Goal: Information Seeking & Learning: Learn about a topic

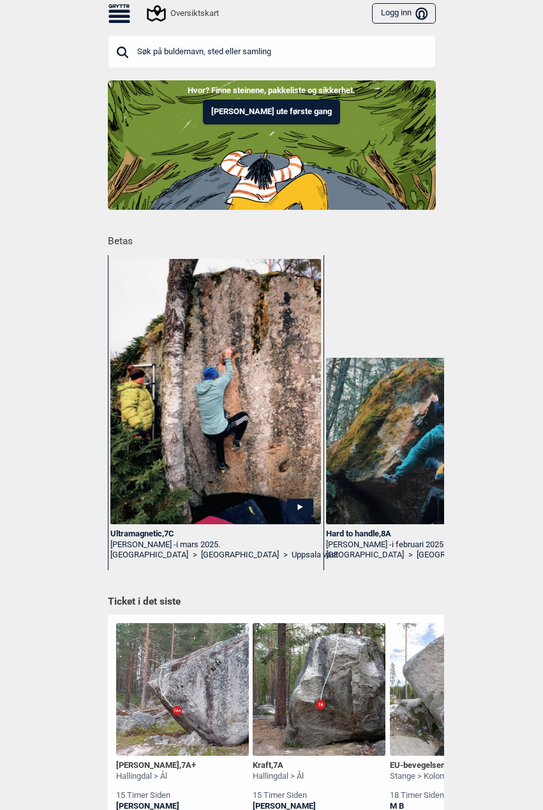
click at [108, 17] on icon at bounding box center [119, 16] width 22 height 3
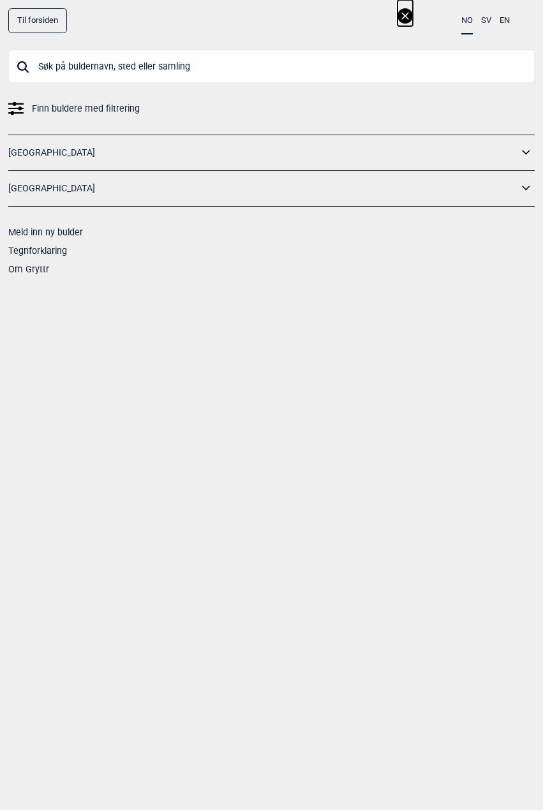
click at [87, 147] on link "[GEOGRAPHIC_DATA]" at bounding box center [263, 153] width 510 height 18
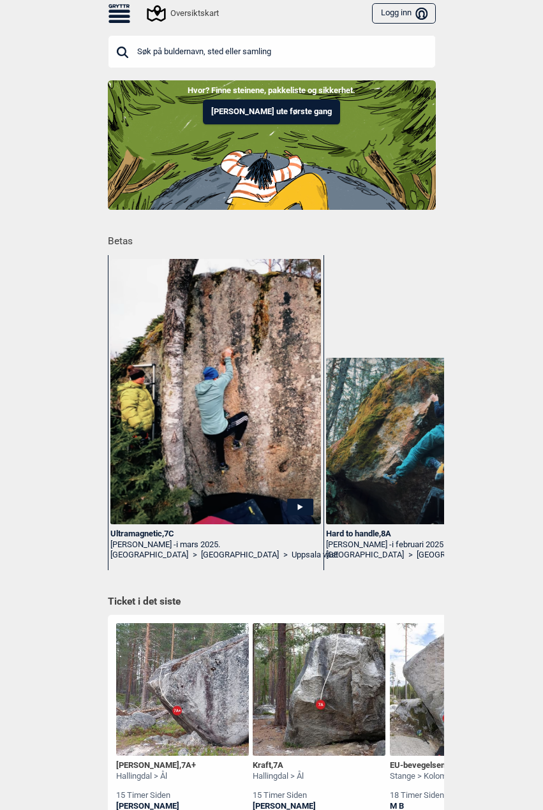
click at [118, 24] on div "Oversiktskart Logg inn Bruker" at bounding box center [272, 13] width 344 height 27
click at [117, 19] on icon at bounding box center [119, 13] width 22 height 18
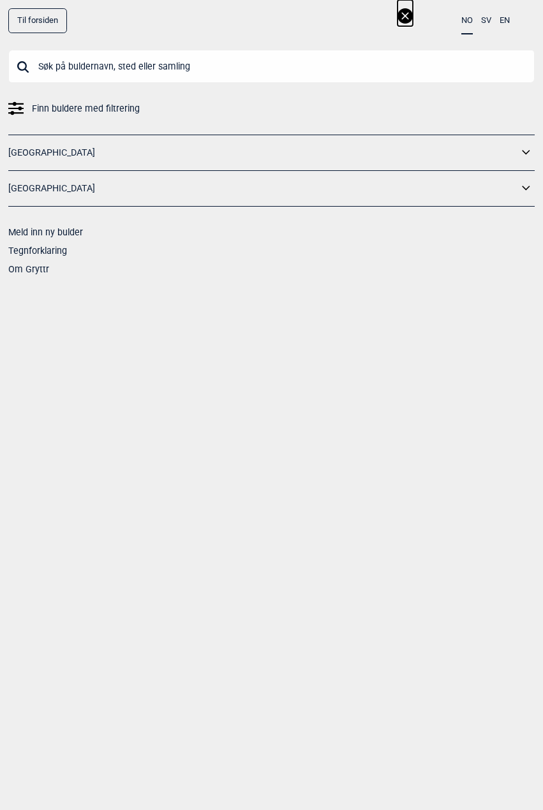
click at [67, 145] on link "[GEOGRAPHIC_DATA]" at bounding box center [263, 153] width 510 height 18
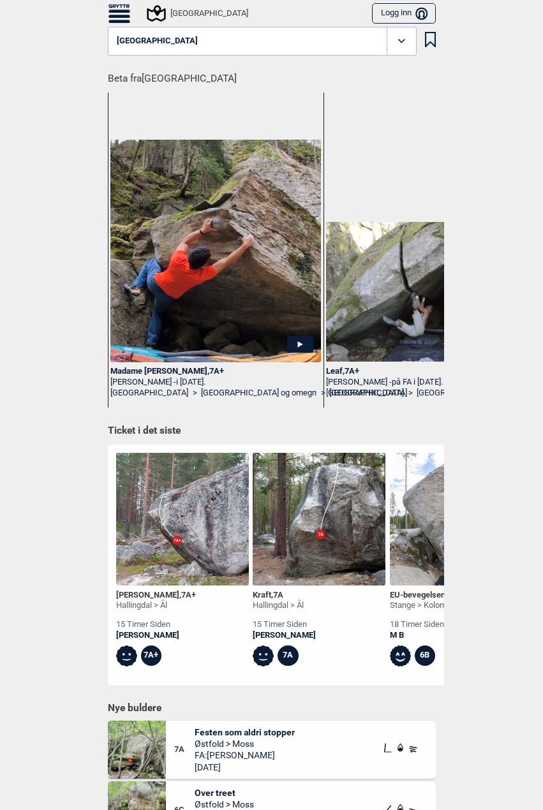
click at [394, 41] on icon at bounding box center [401, 41] width 15 height 15
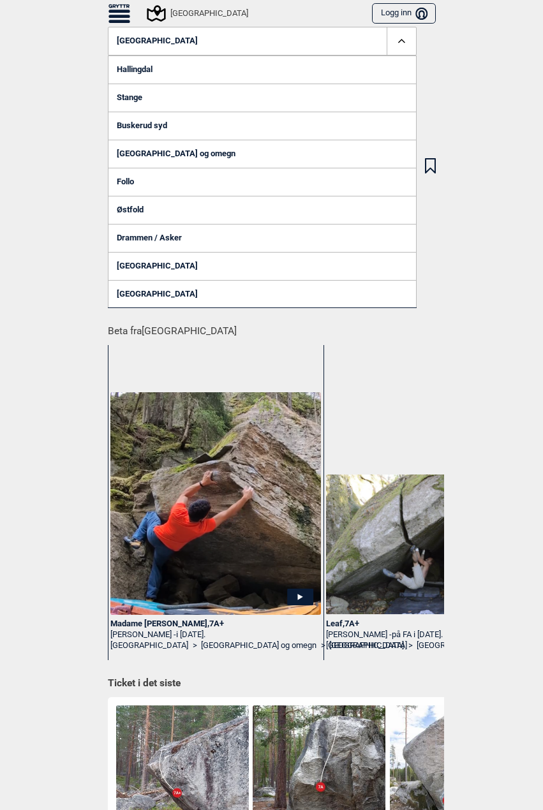
click at [140, 145] on link "[GEOGRAPHIC_DATA] og omegn" at bounding box center [262, 154] width 309 height 28
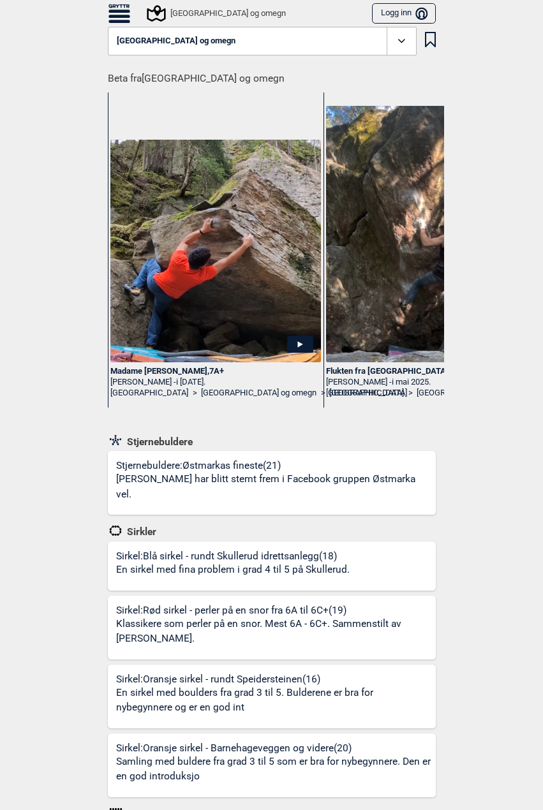
click at [394, 43] on icon at bounding box center [401, 41] width 15 height 15
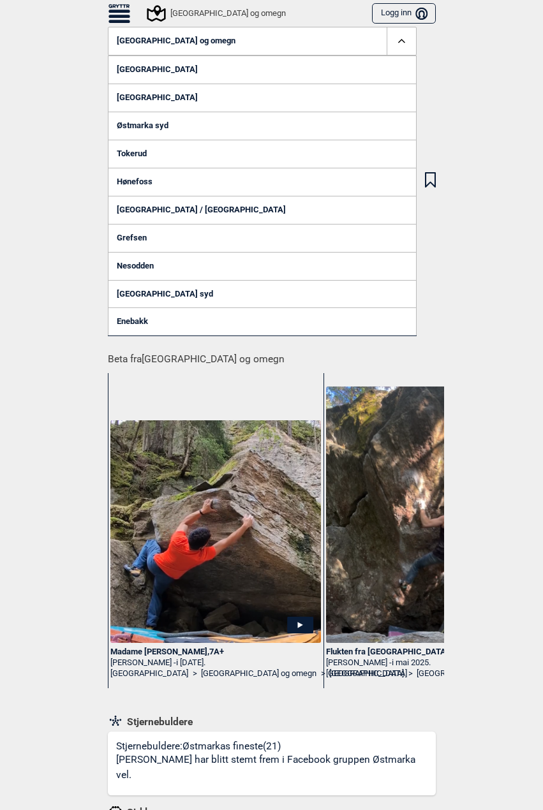
click at [151, 94] on link "[GEOGRAPHIC_DATA]" at bounding box center [262, 98] width 309 height 28
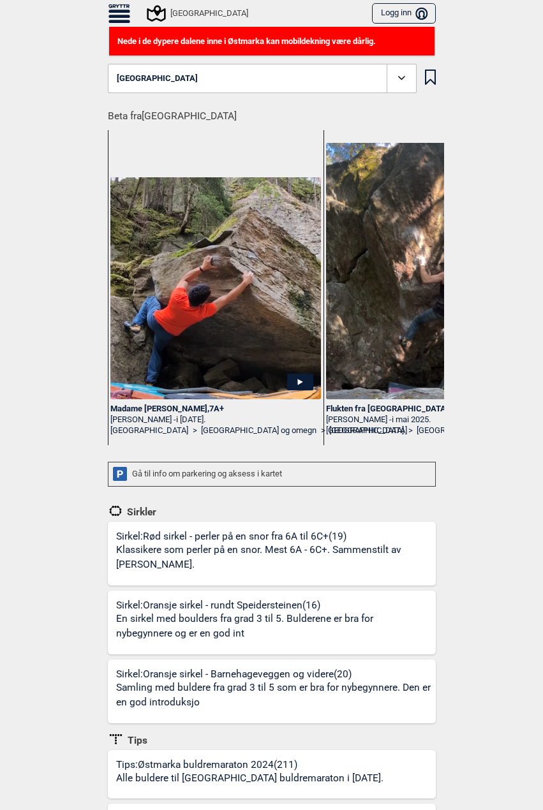
click at [122, 18] on icon at bounding box center [119, 13] width 22 height 18
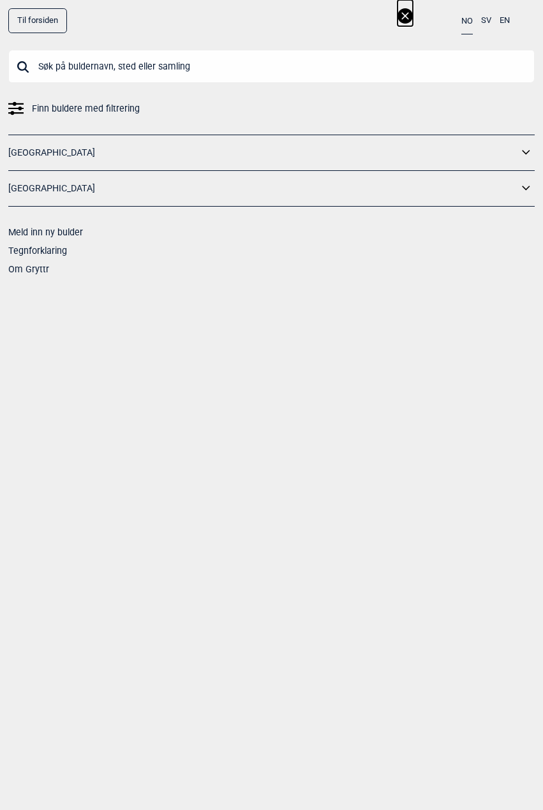
click at [124, 73] on input "text" at bounding box center [271, 66] width 526 height 33
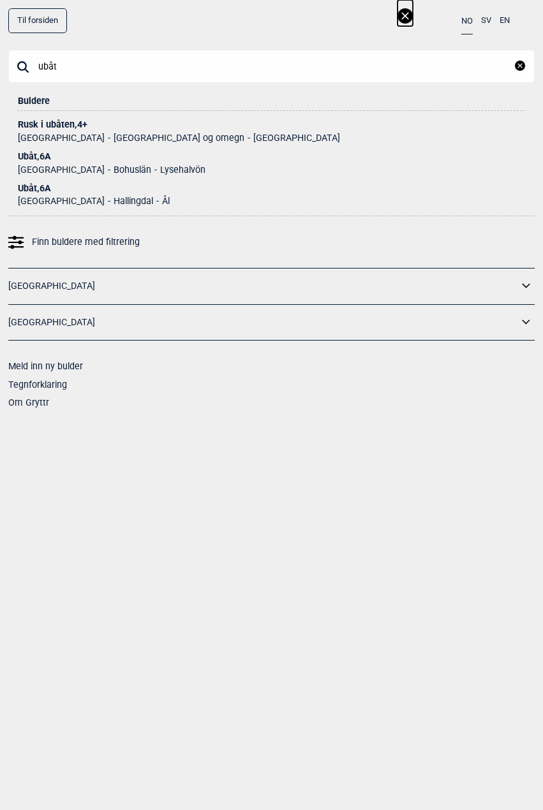
type input "ubåt"
click at [52, 122] on div "Rusk i ubåten , 4+" at bounding box center [271, 125] width 507 height 10
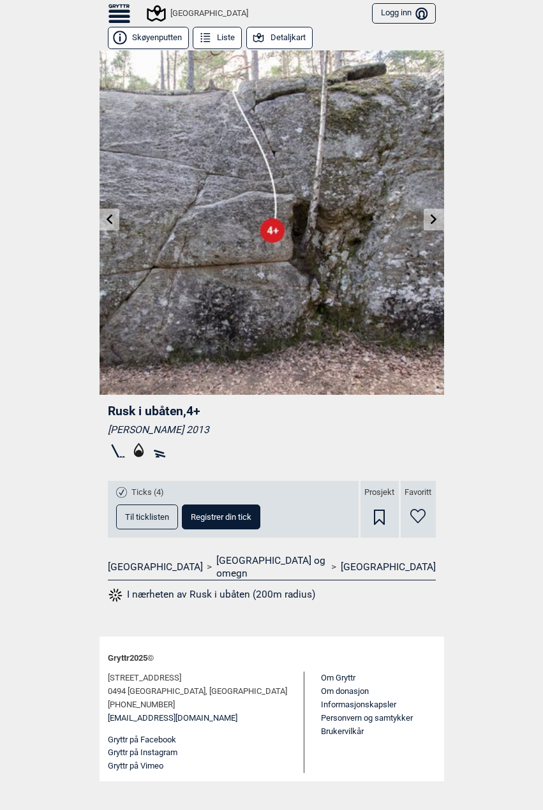
click at [108, 221] on icon at bounding box center [109, 219] width 6 height 10
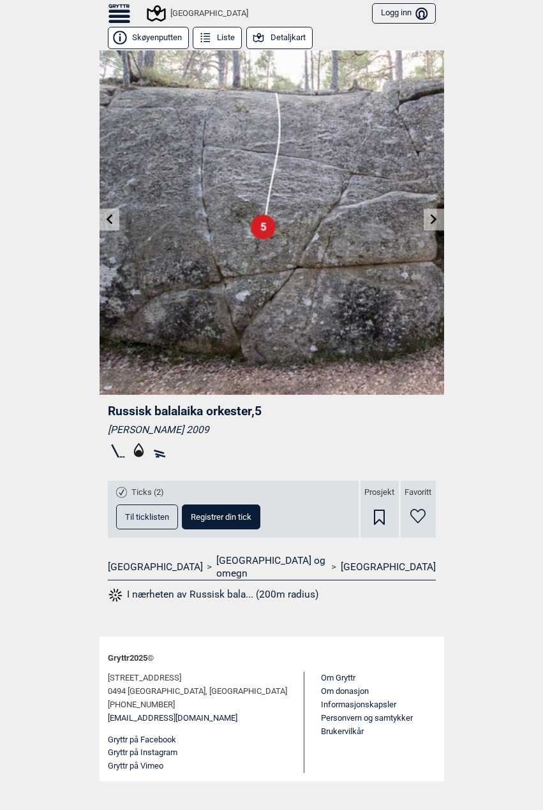
click at [110, 222] on icon at bounding box center [109, 219] width 6 height 10
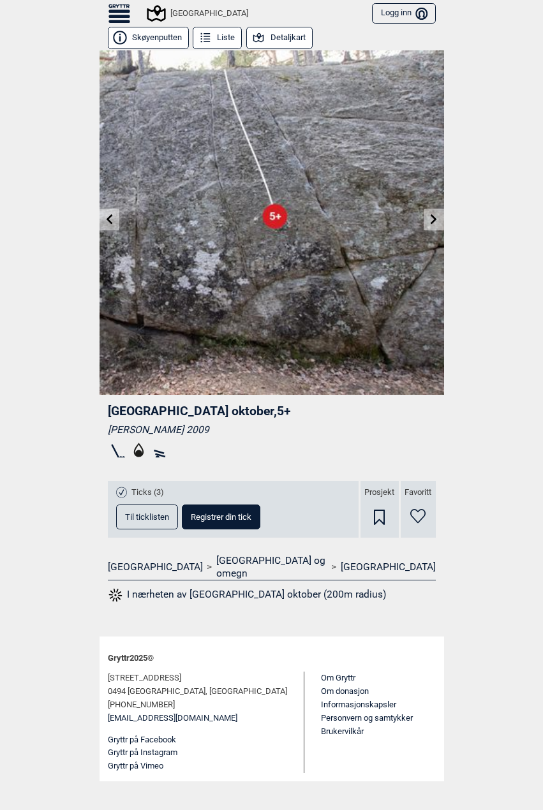
click at [110, 222] on icon at bounding box center [109, 219] width 6 height 10
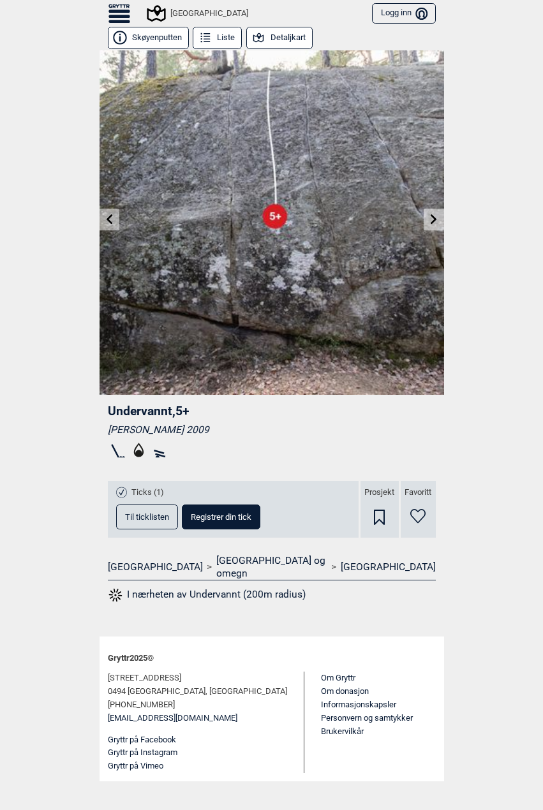
click at [112, 225] on link at bounding box center [110, 219] width 20 height 21
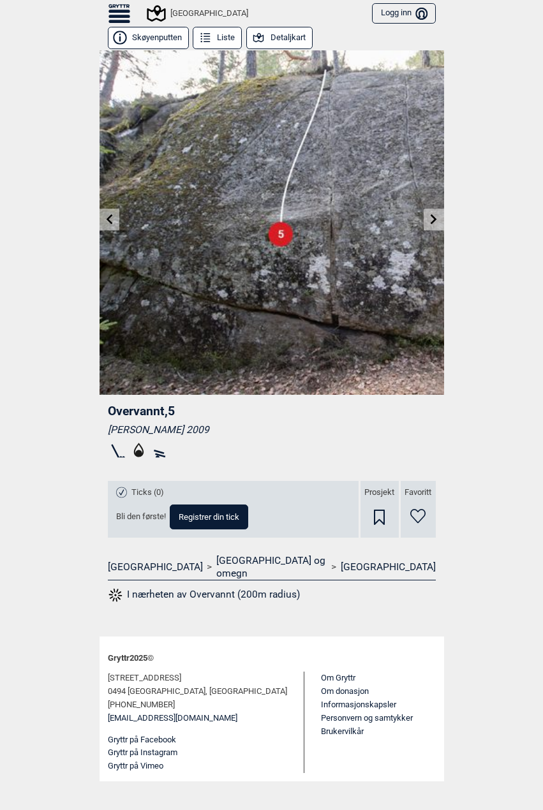
click at [112, 225] on link at bounding box center [110, 219] width 20 height 21
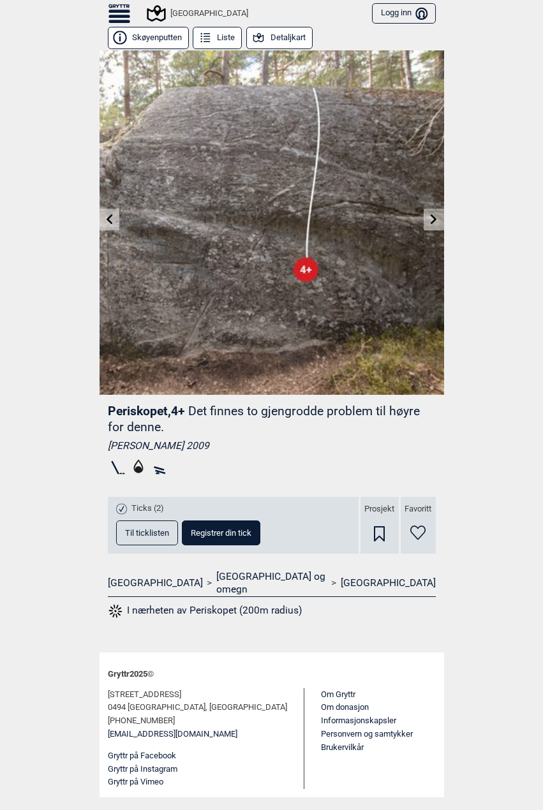
click at [112, 225] on link at bounding box center [110, 219] width 20 height 21
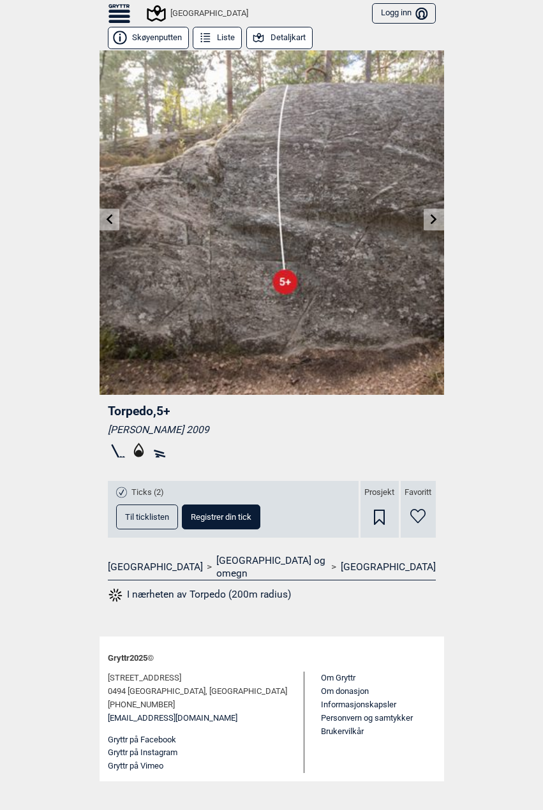
click at [112, 225] on link at bounding box center [110, 219] width 20 height 21
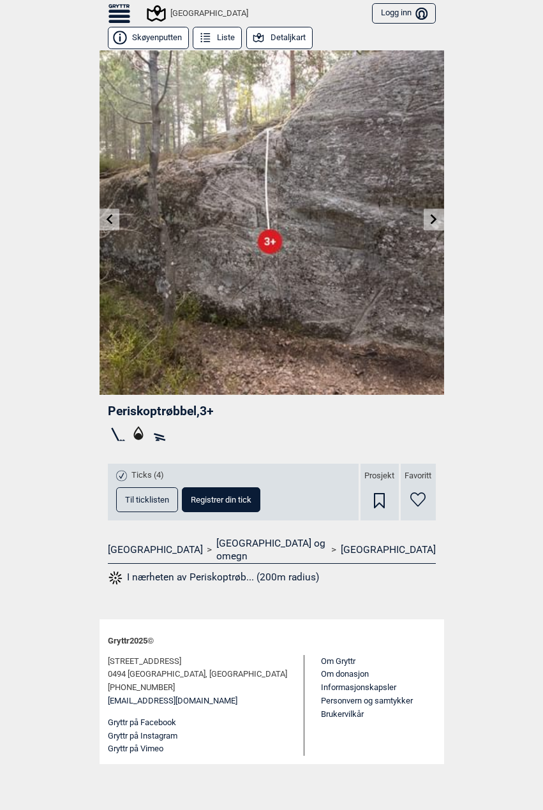
click at [113, 226] on link at bounding box center [110, 219] width 20 height 21
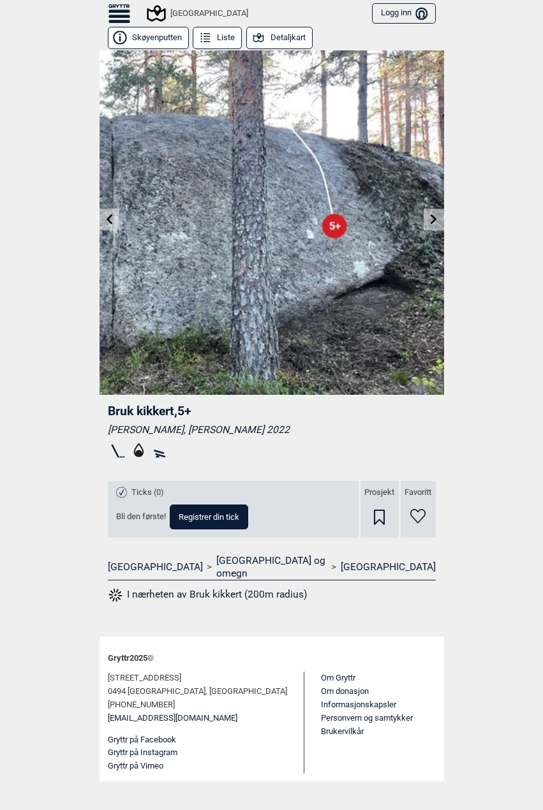
click at [113, 226] on link at bounding box center [110, 219] width 20 height 21
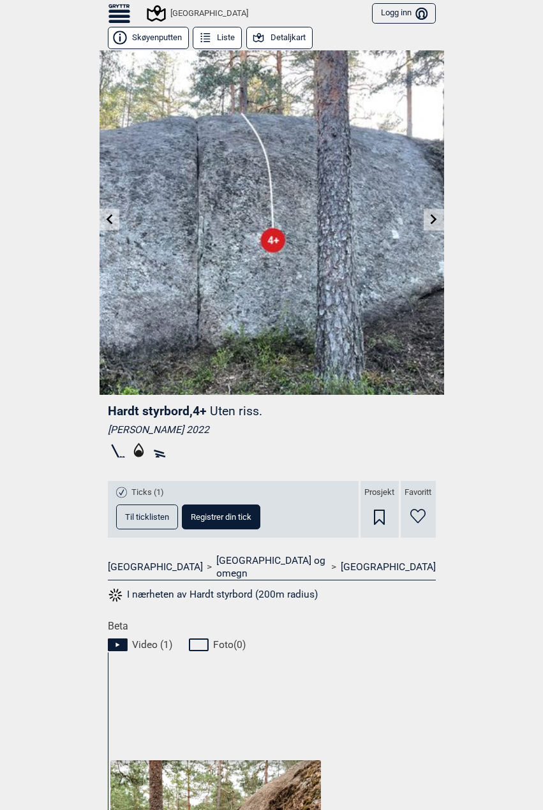
click at [110, 225] on link at bounding box center [110, 219] width 20 height 21
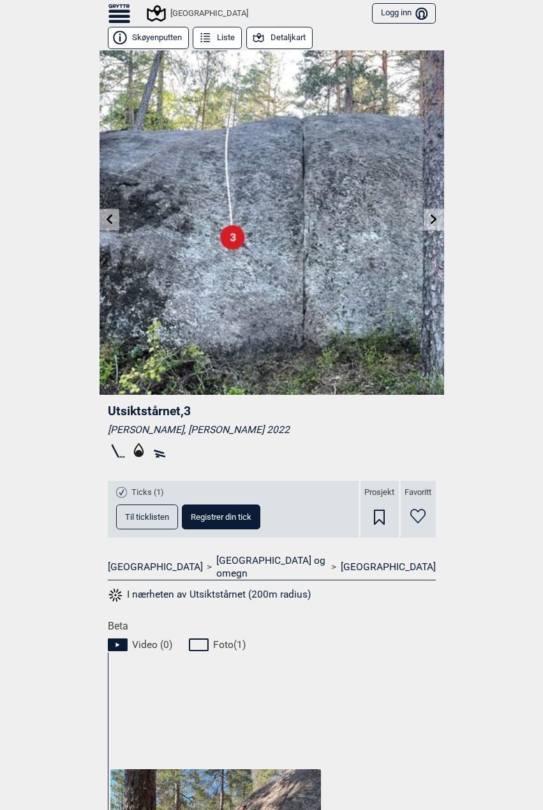
click at [108, 225] on link at bounding box center [110, 219] width 20 height 21
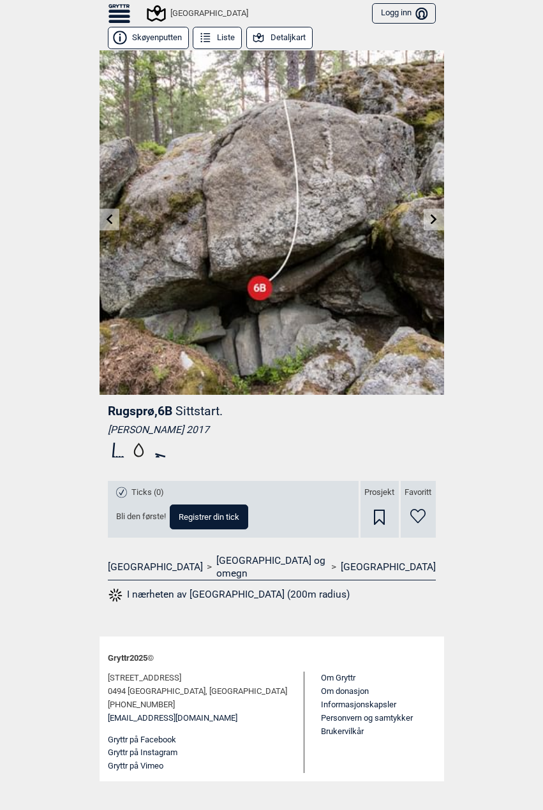
click at [108, 225] on link at bounding box center [110, 219] width 20 height 21
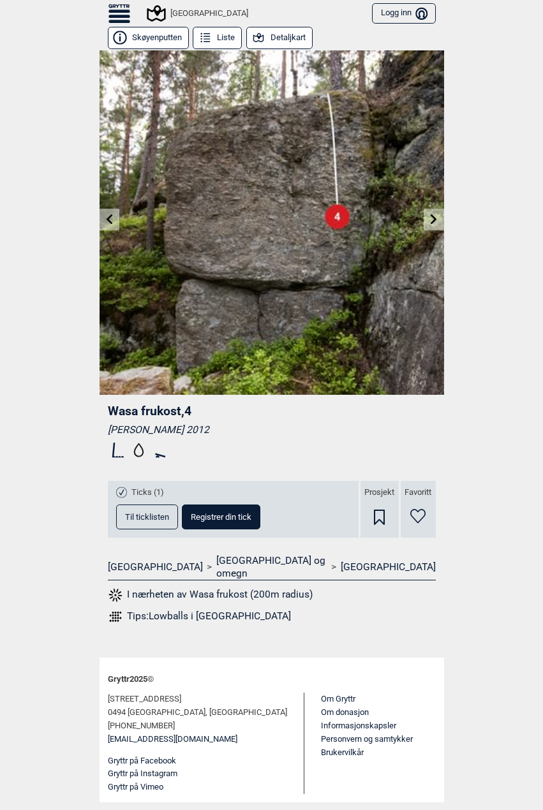
click at [431, 218] on icon at bounding box center [434, 219] width 10 height 10
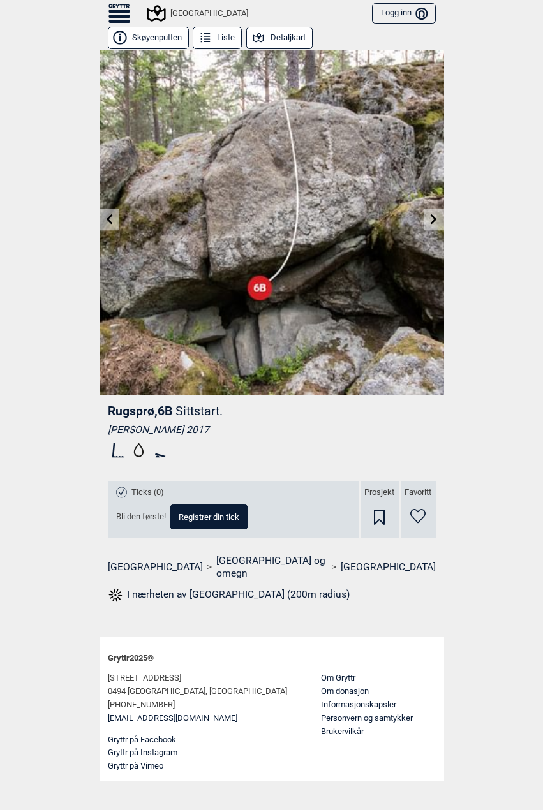
click at [431, 218] on icon at bounding box center [434, 219] width 10 height 10
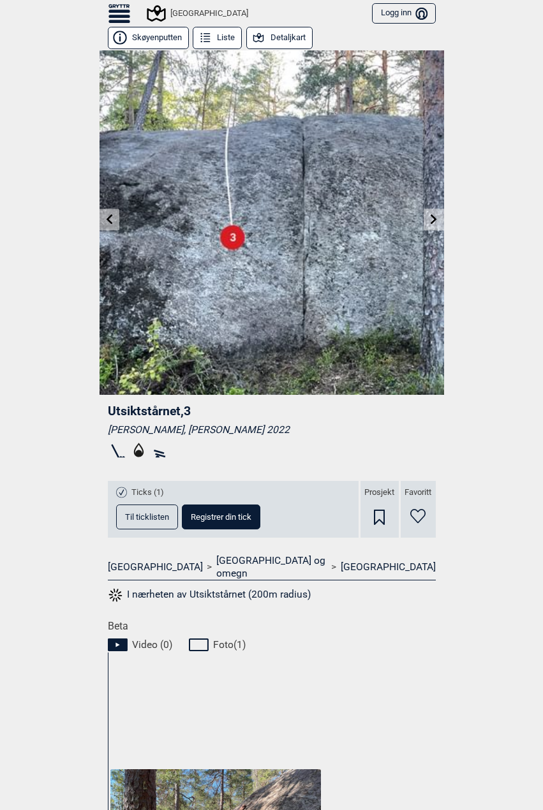
click at [431, 218] on icon at bounding box center [434, 219] width 10 height 10
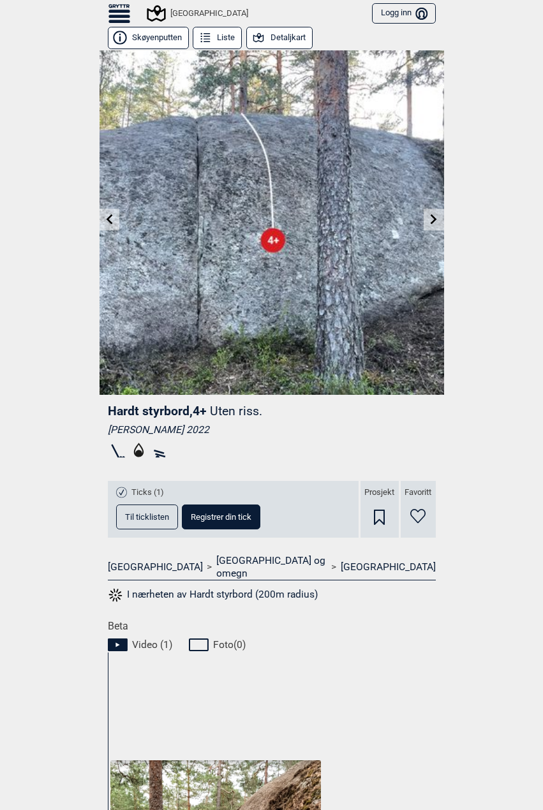
click at [431, 218] on icon at bounding box center [434, 219] width 10 height 10
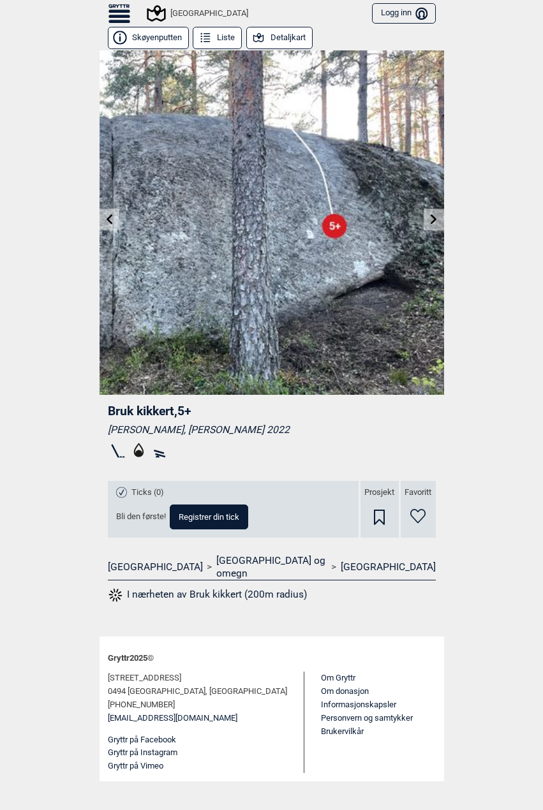
click at [431, 218] on icon at bounding box center [434, 219] width 10 height 10
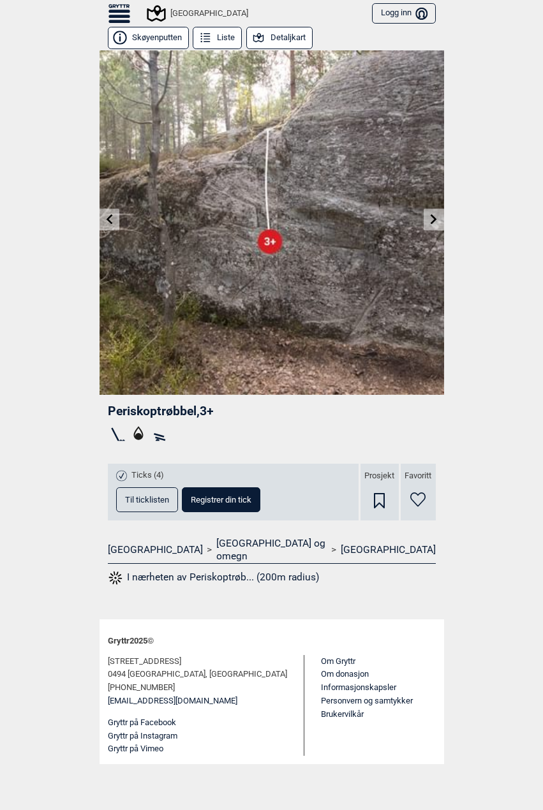
click at [431, 218] on icon at bounding box center [434, 219] width 10 height 10
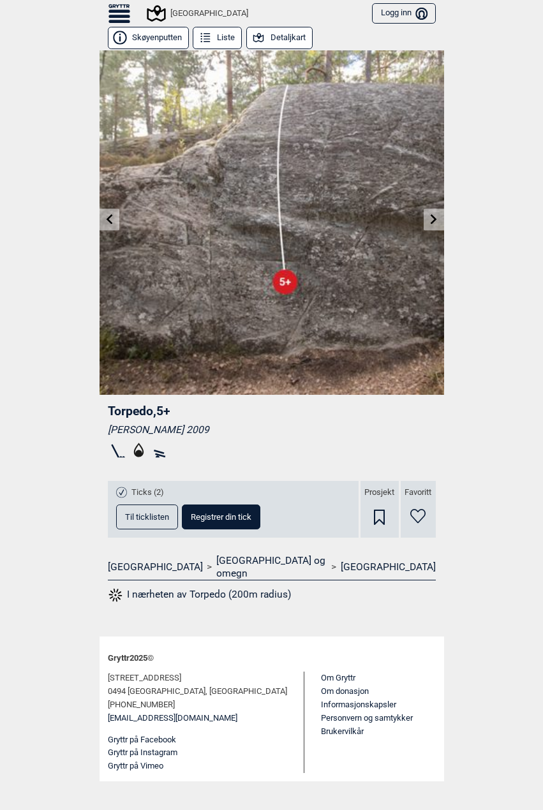
click at [431, 218] on icon at bounding box center [434, 219] width 10 height 10
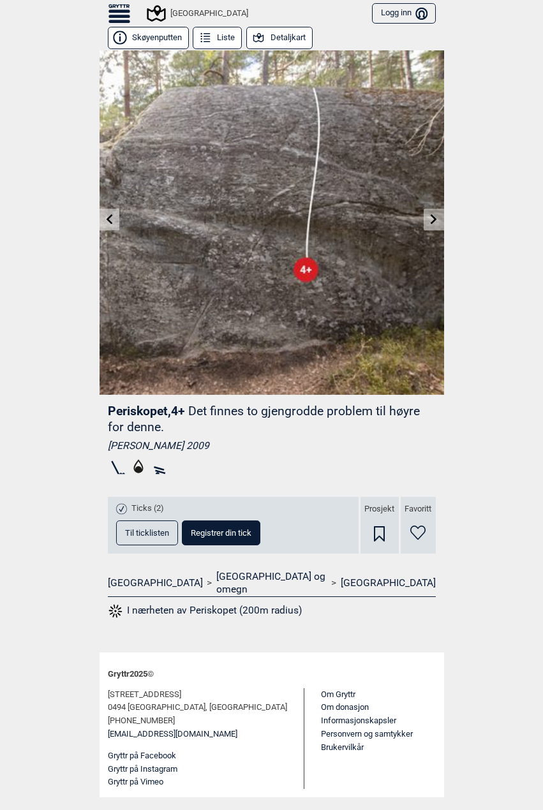
click at [431, 218] on icon at bounding box center [434, 219] width 10 height 10
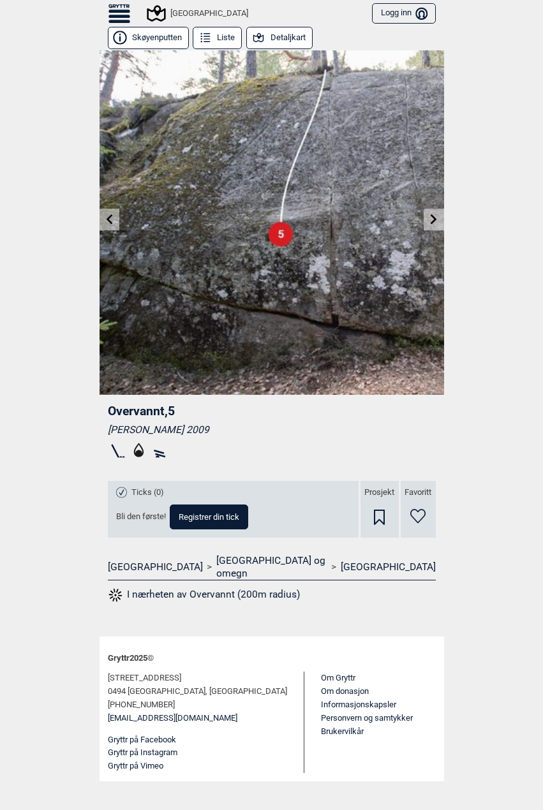
click at [431, 218] on icon at bounding box center [434, 219] width 10 height 10
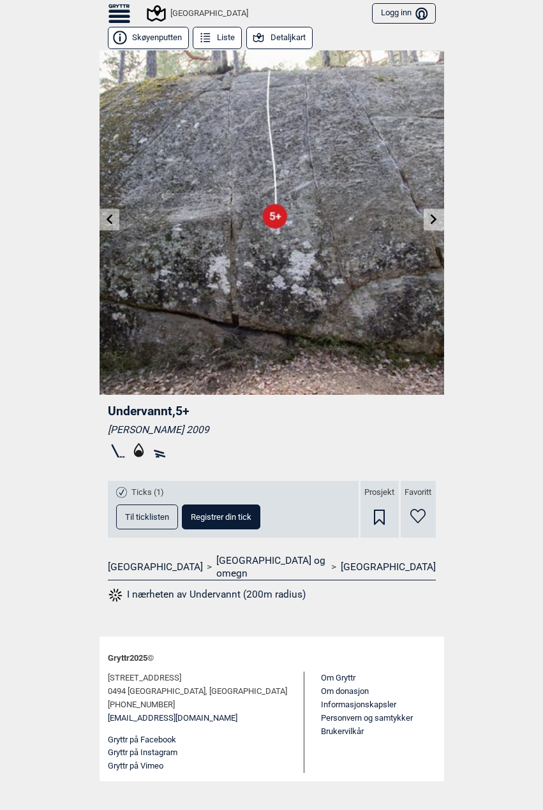
click at [431, 218] on icon at bounding box center [434, 219] width 10 height 10
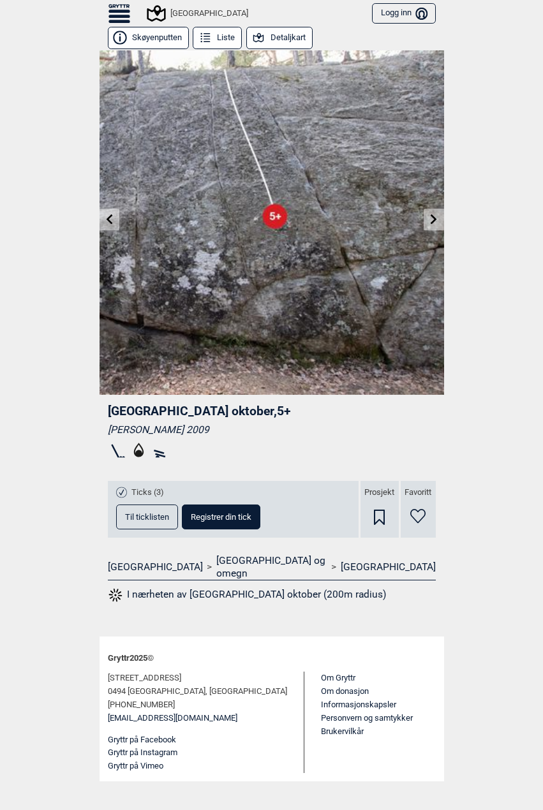
click at [431, 218] on icon at bounding box center [434, 219] width 10 height 10
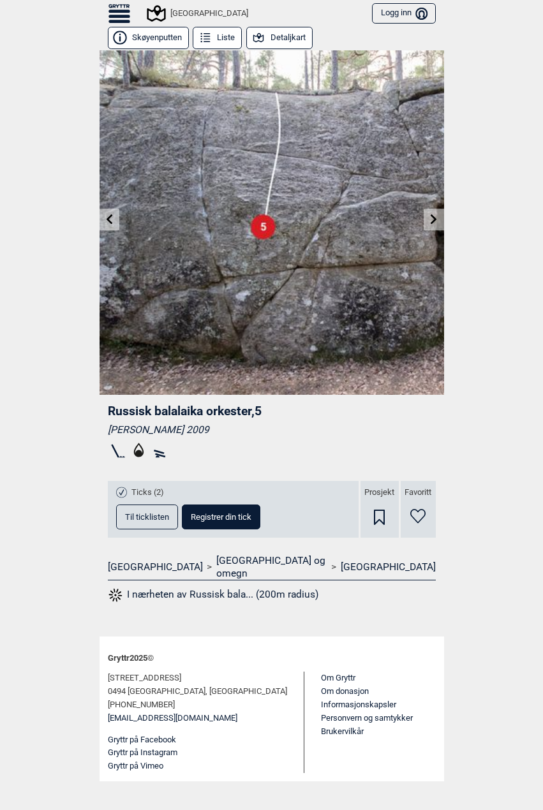
click at [431, 218] on icon at bounding box center [434, 219] width 10 height 10
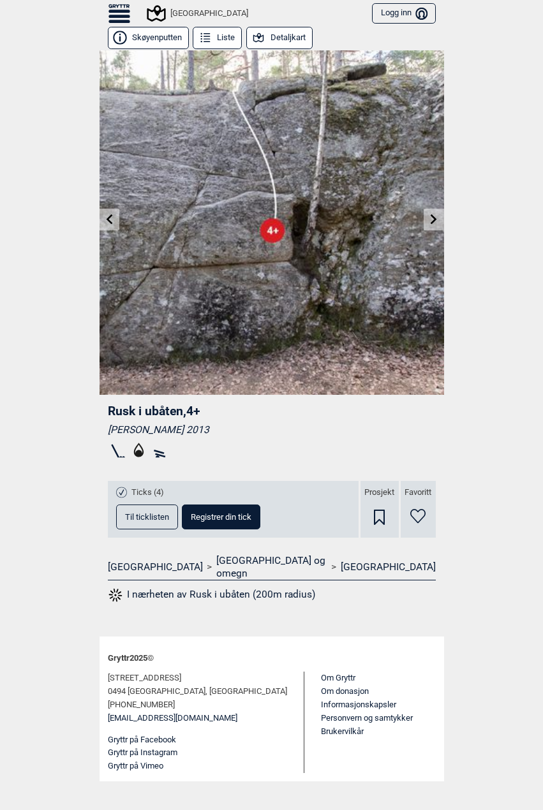
click at [431, 218] on icon at bounding box center [434, 219] width 10 height 10
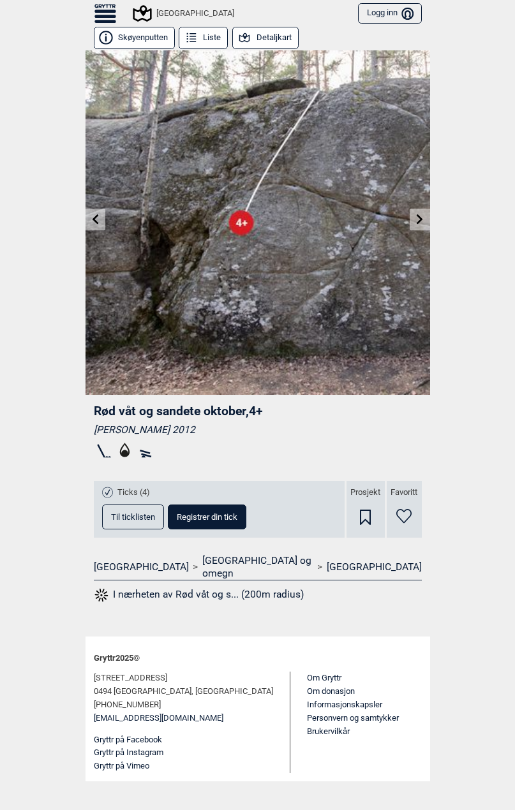
click at [420, 225] on link at bounding box center [420, 219] width 20 height 21
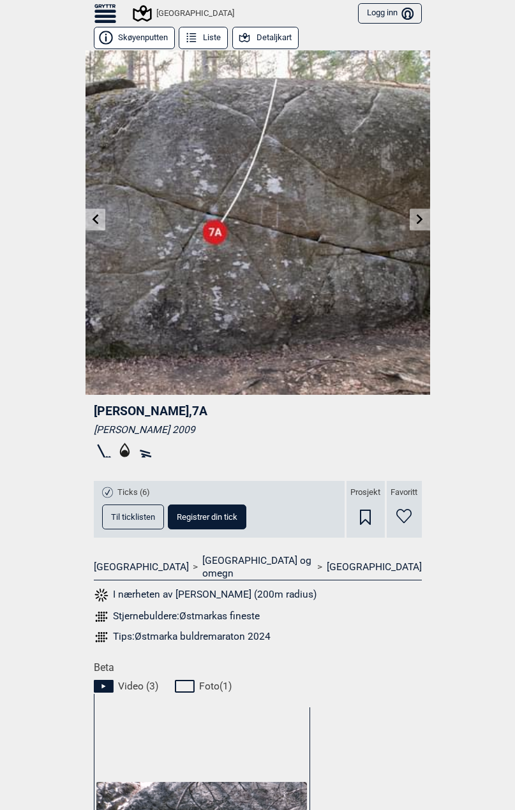
click at [417, 218] on icon at bounding box center [420, 219] width 10 height 10
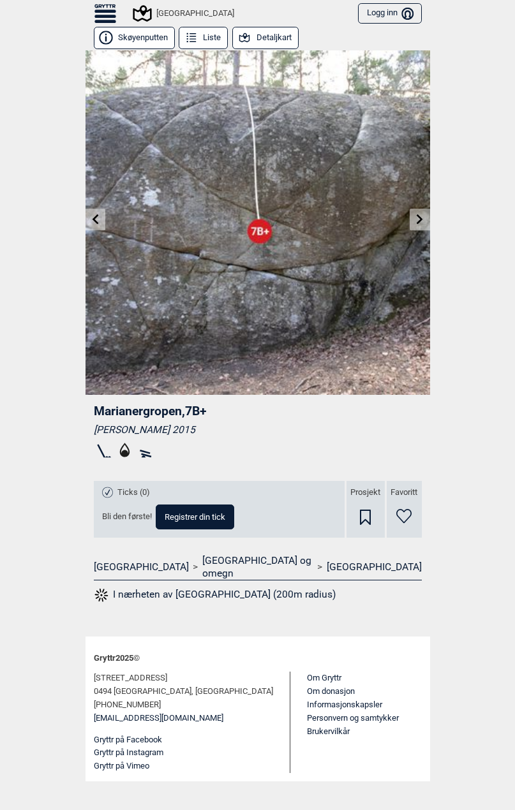
click at [100, 226] on link at bounding box center [95, 219] width 20 height 21
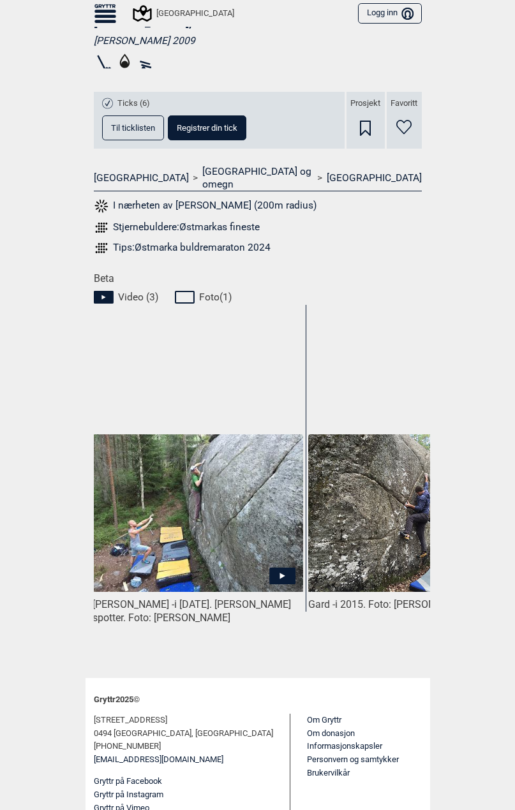
scroll to position [0, 221]
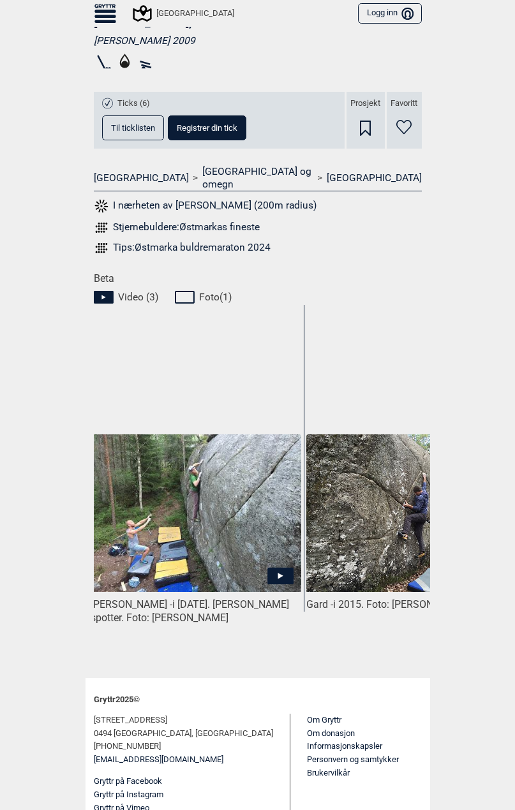
click at [282, 568] on icon at bounding box center [280, 576] width 26 height 17
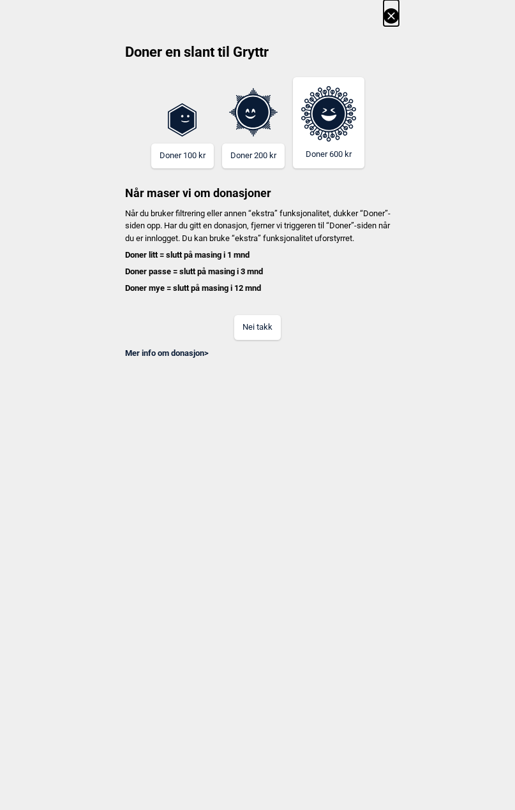
click at [273, 340] on button "Nei takk" at bounding box center [257, 327] width 47 height 25
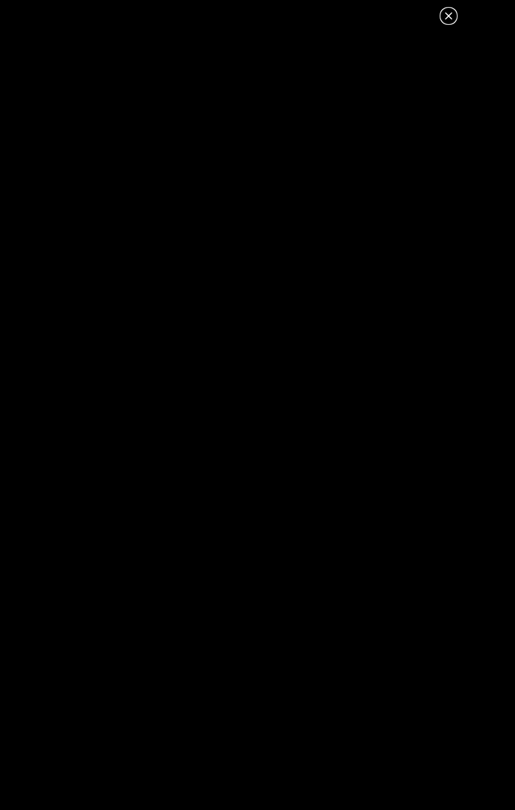
click at [449, 17] on icon at bounding box center [448, 15] width 7 height 7
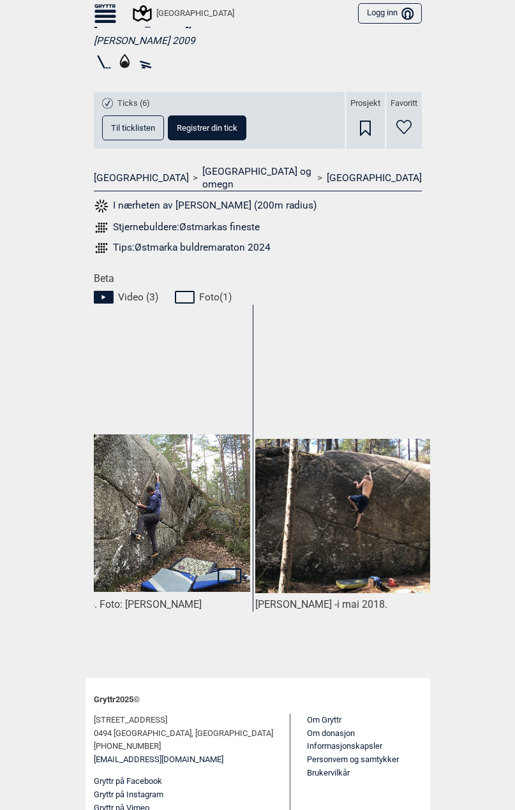
scroll to position [0, 526]
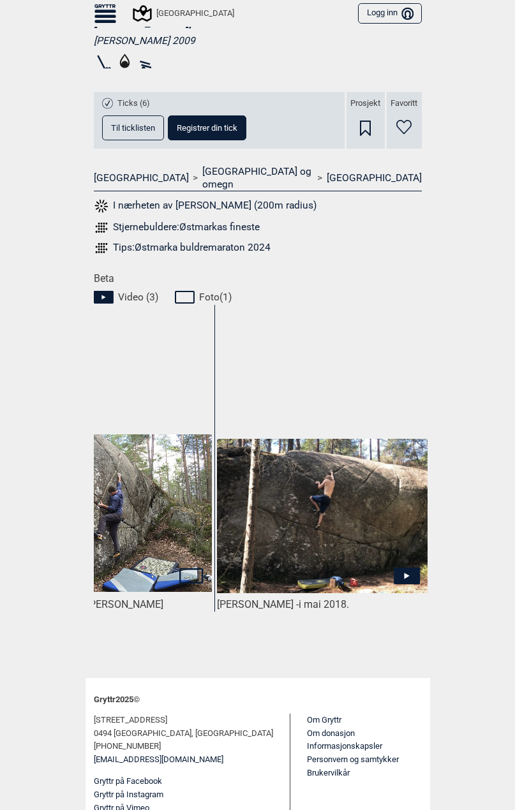
click at [407, 570] on icon at bounding box center [407, 576] width 26 height 17
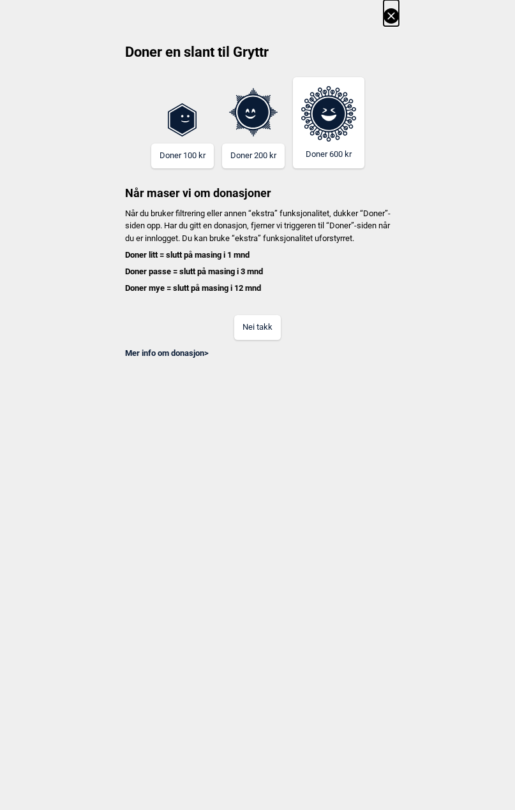
click at [258, 334] on button "Nei takk" at bounding box center [257, 327] width 47 height 25
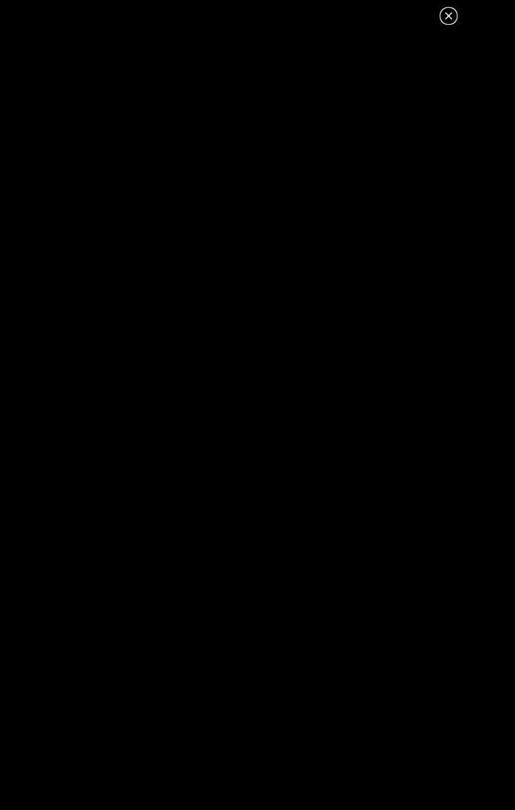
click at [447, 17] on icon at bounding box center [448, 15] width 7 height 7
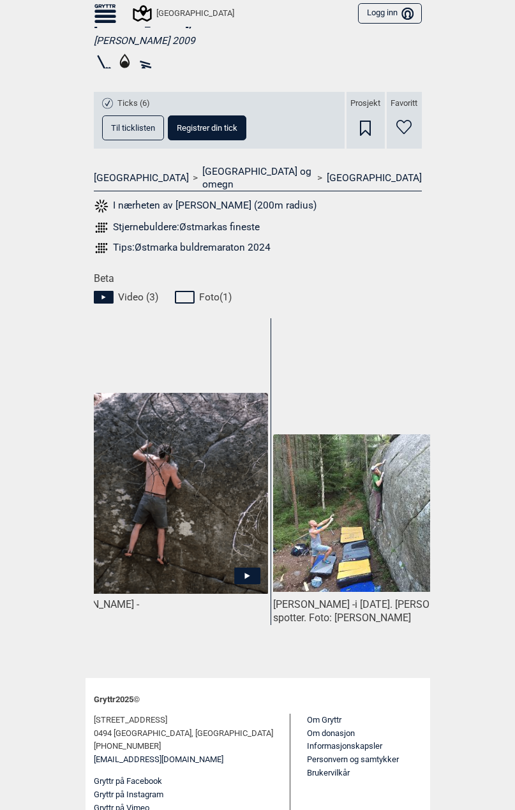
scroll to position [0, 0]
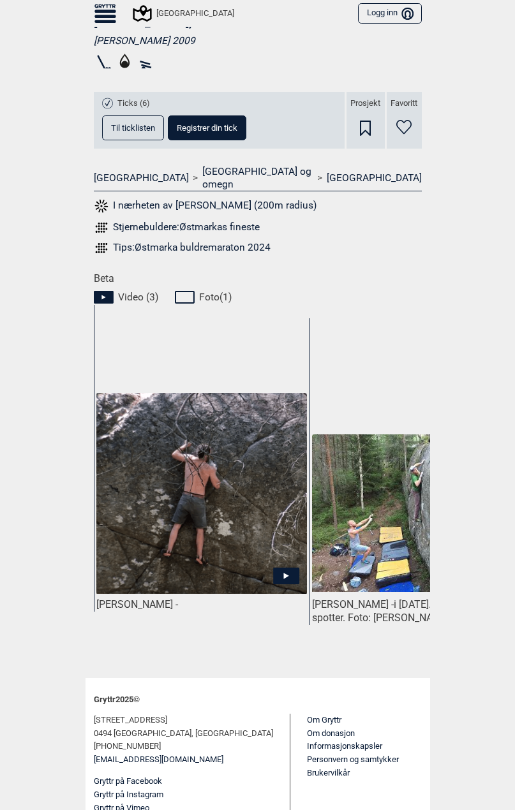
click at [277, 568] on icon at bounding box center [286, 576] width 26 height 17
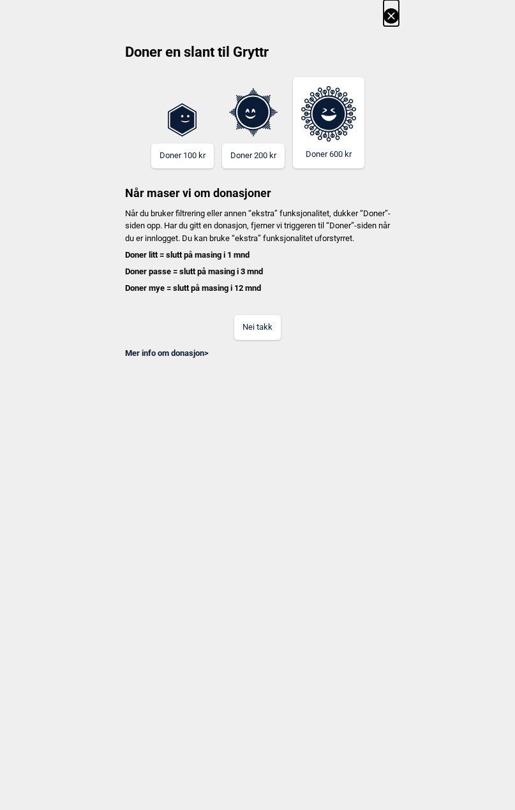
click at [255, 338] on button "Nei takk" at bounding box center [257, 327] width 47 height 25
